Goal: Navigation & Orientation: Find specific page/section

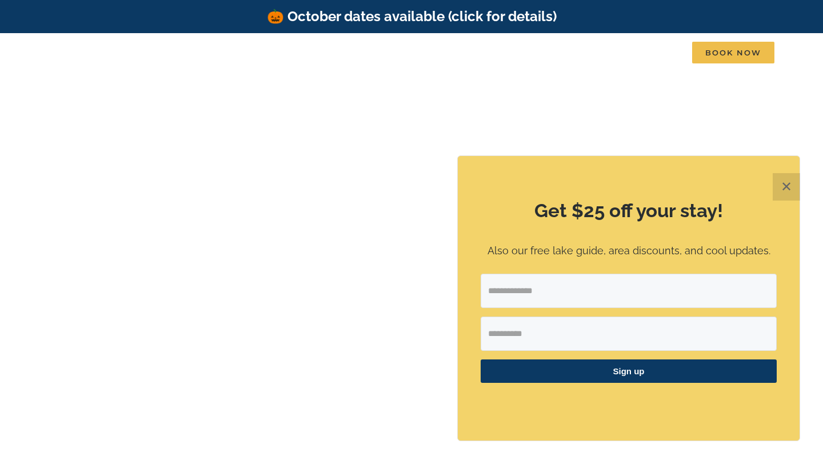
click at [786, 187] on button "✕" at bounding box center [786, 186] width 27 height 27
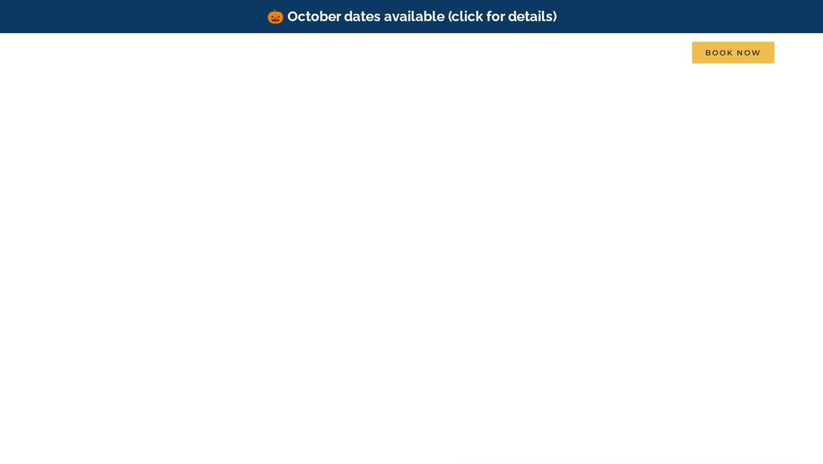
click at [700, 232] on div "Find that Vacation Feeling Table Rock Lake, Branson, Missouri" at bounding box center [411, 265] width 823 height 154
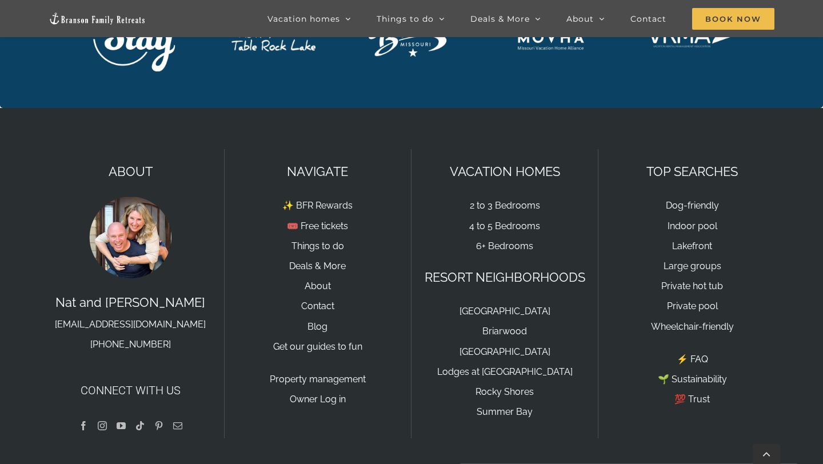
scroll to position [3895, 0]
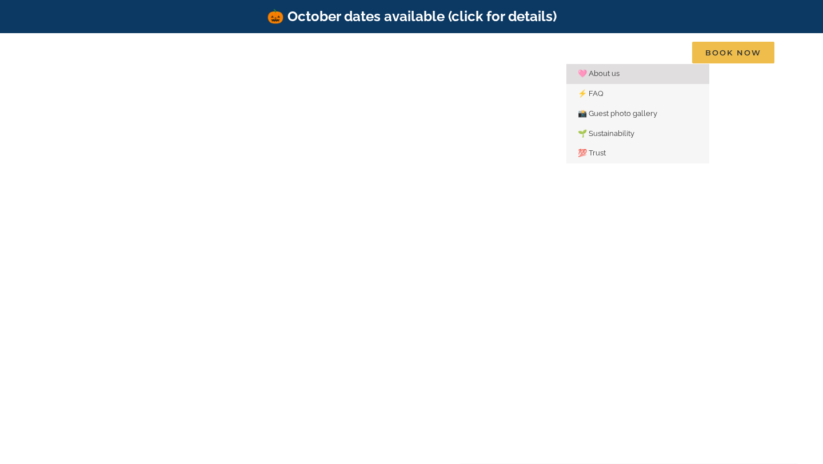
click at [601, 75] on span "🩷 About us" at bounding box center [599, 73] width 42 height 9
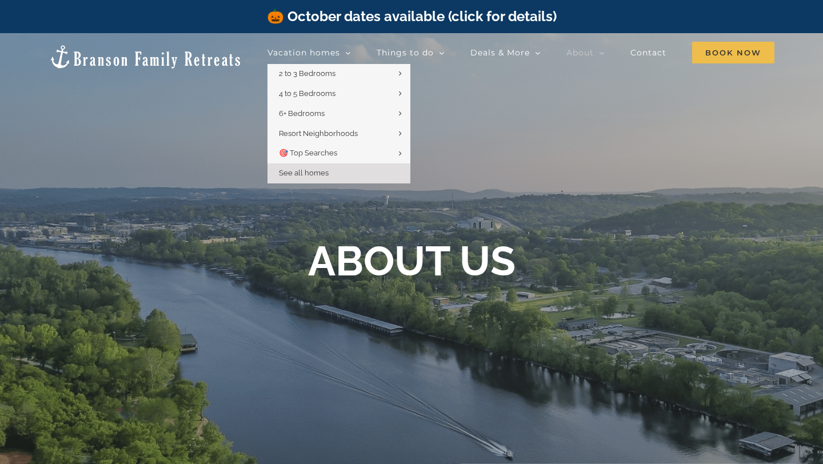
click at [323, 175] on span "See all homes" at bounding box center [304, 173] width 50 height 9
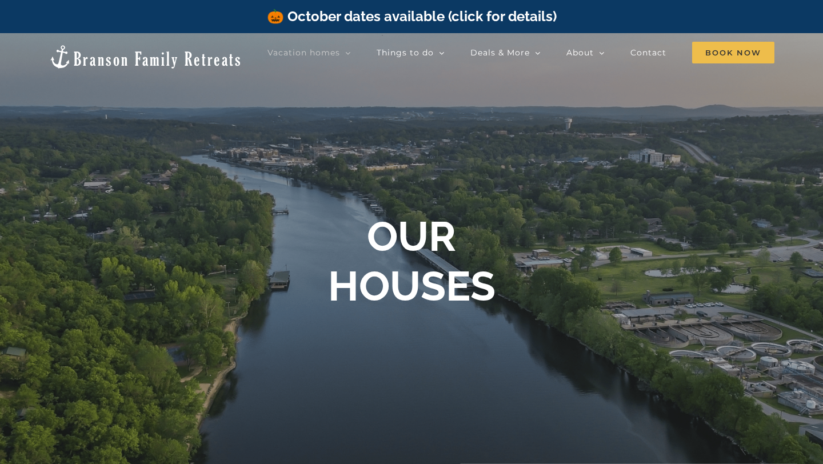
click at [649, 232] on div "OUR HOUSES" at bounding box center [411, 265] width 823 height 107
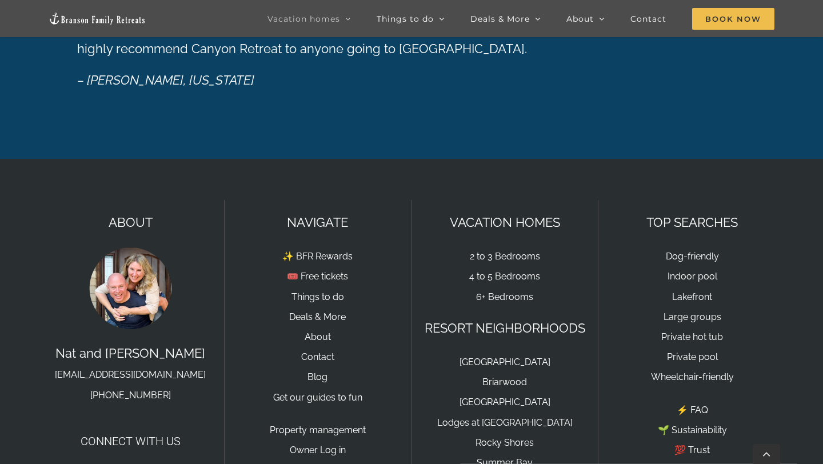
scroll to position [2002, 0]
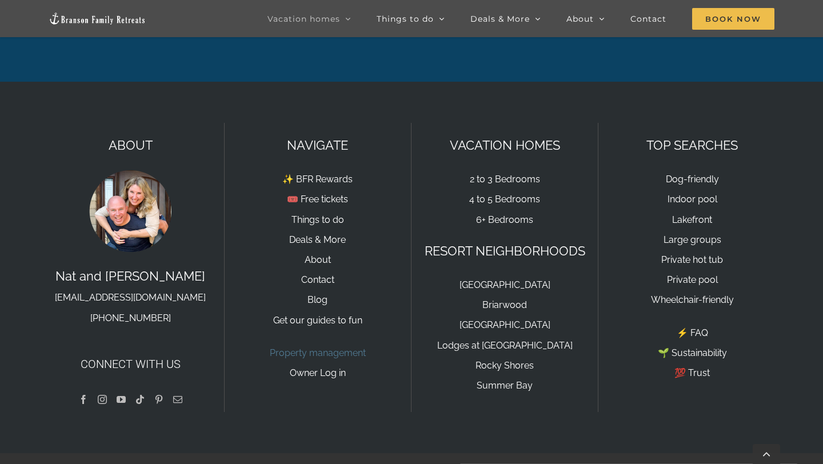
click at [331, 348] on link "Property management" at bounding box center [318, 353] width 96 height 11
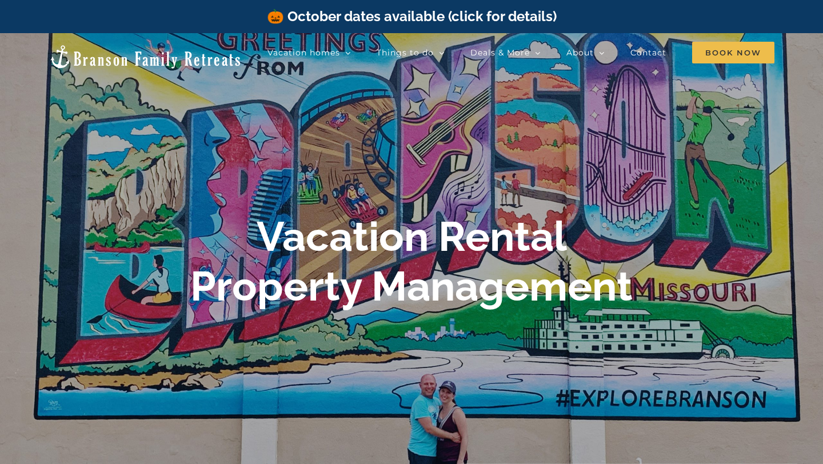
click at [768, 272] on div "Vacation Rental Property Management" at bounding box center [411, 265] width 823 height 107
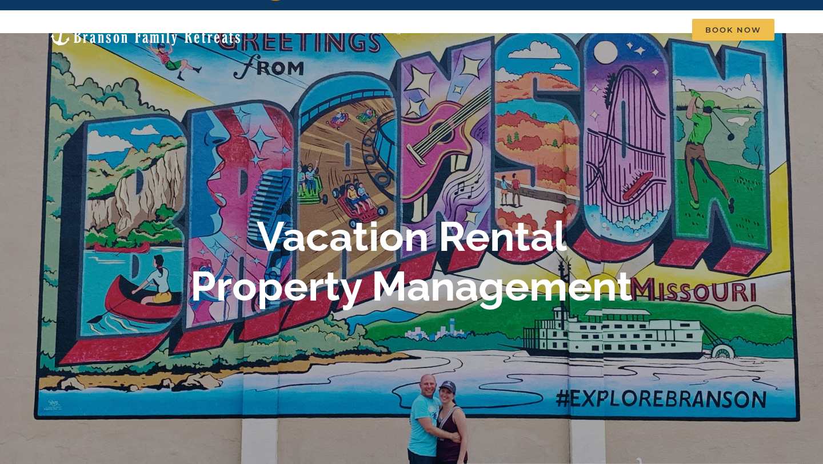
scroll to position [46, 0]
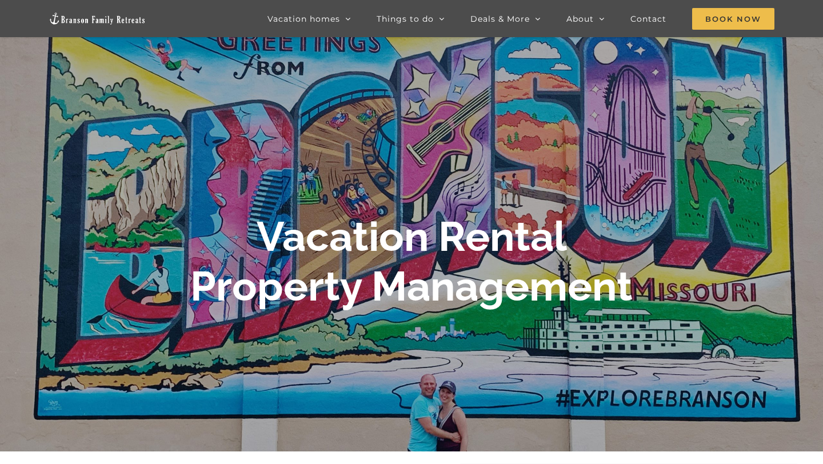
click at [808, 87] on div at bounding box center [411, 265] width 823 height 464
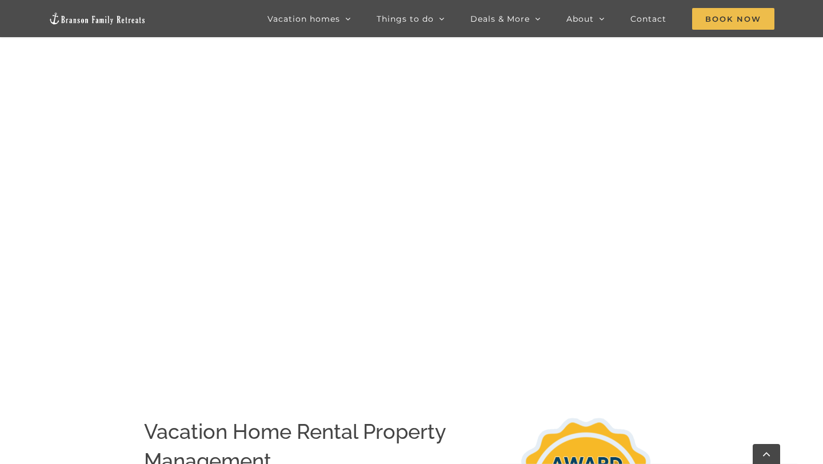
scroll to position [0, 0]
